Goal: Use online tool/utility: Utilize a website feature to perform a specific function

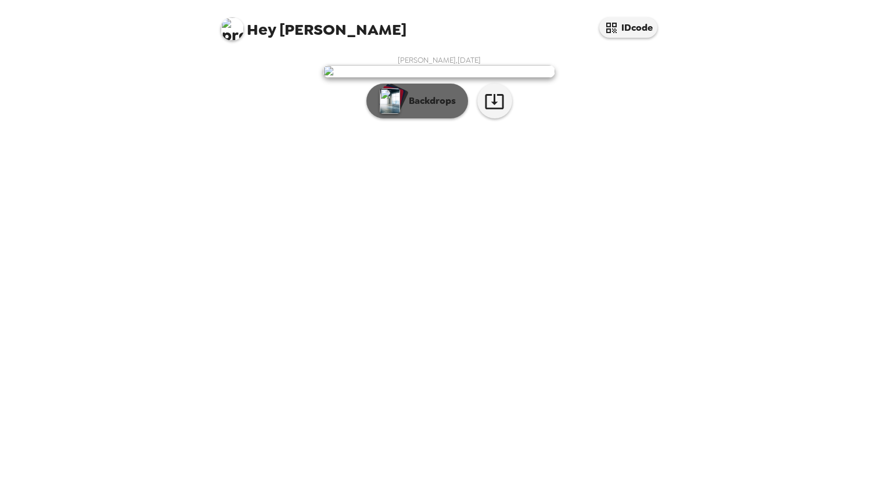
click at [436, 118] on button "Backdrops" at bounding box center [417, 101] width 102 height 35
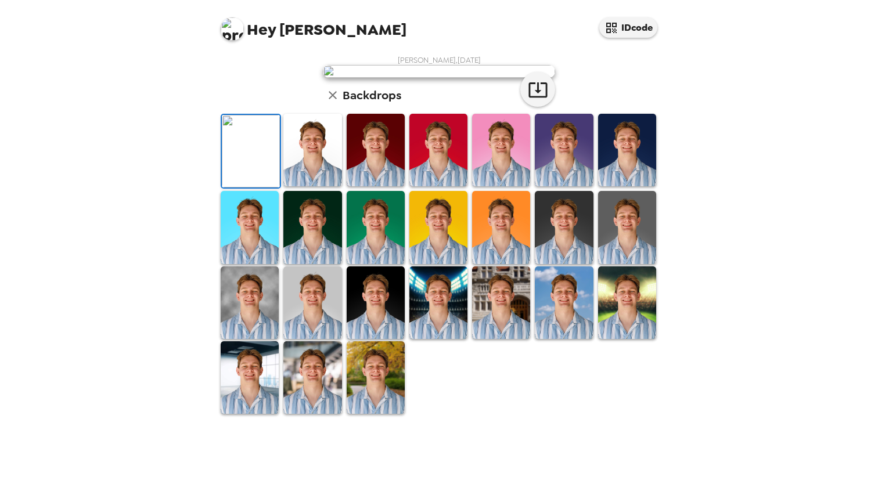
scroll to position [140, 0]
click at [576, 264] on img at bounding box center [564, 227] width 58 height 73
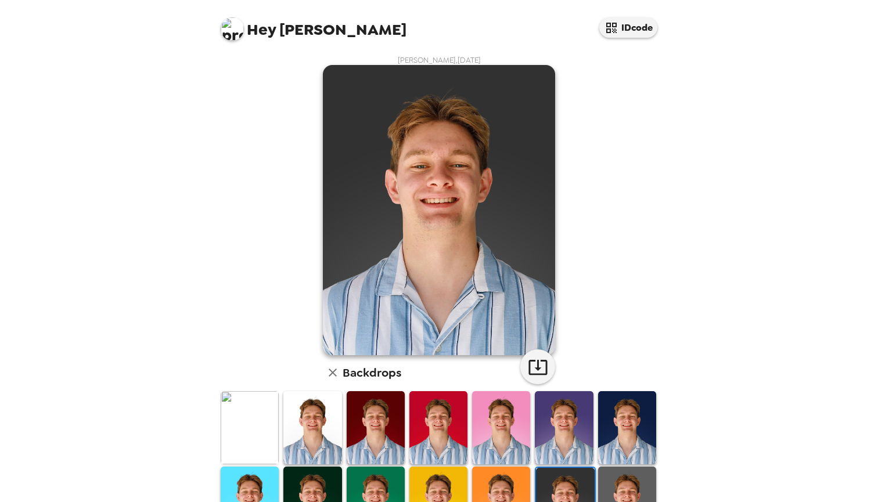
scroll to position [0, 0]
click at [537, 359] on icon "button" at bounding box center [538, 367] width 20 height 20
